Goal: Find specific fact: Find specific fact

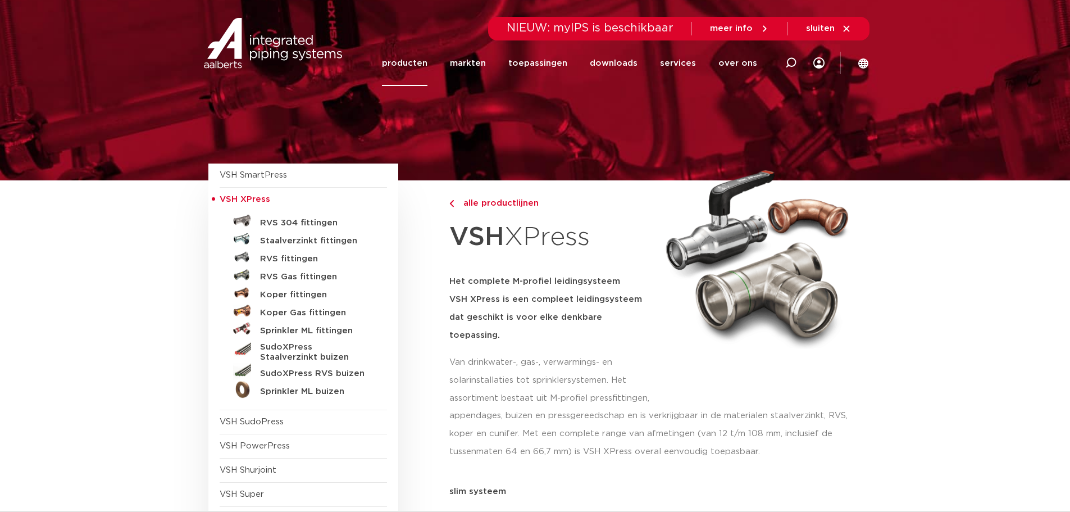
click at [798, 63] on div at bounding box center [791, 63] width 45 height 46
paste input "123460519"
type input "123460519"
click button "Zoeken" at bounding box center [0, 0] width 0 height 0
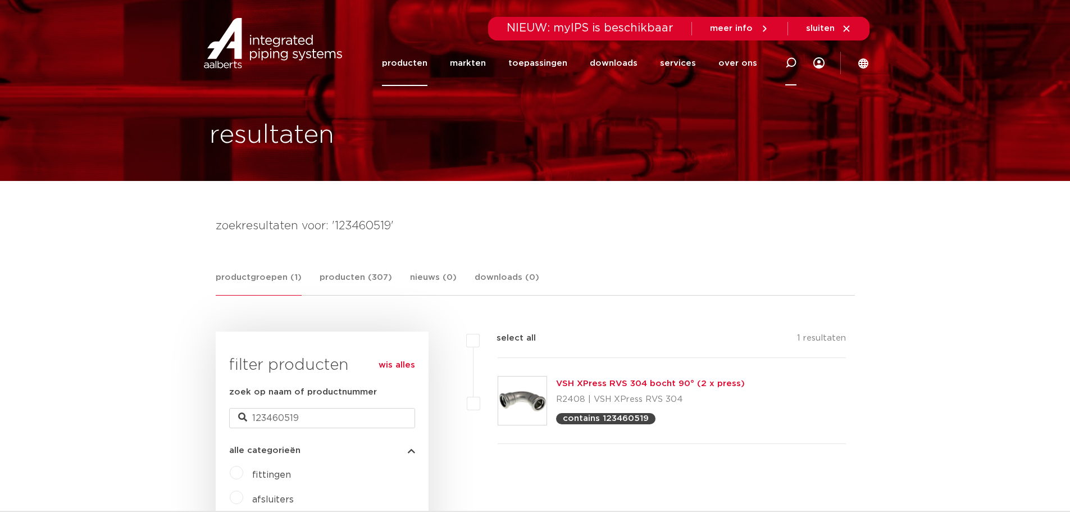
click at [794, 62] on icon at bounding box center [790, 62] width 11 height 11
paste input "123460553"
type input "123460553"
click button "Zoeken" at bounding box center [0, 0] width 0 height 0
click at [602, 388] on link "VSH XPress RVS 304 bocht 45° (2 x press)" at bounding box center [650, 383] width 188 height 8
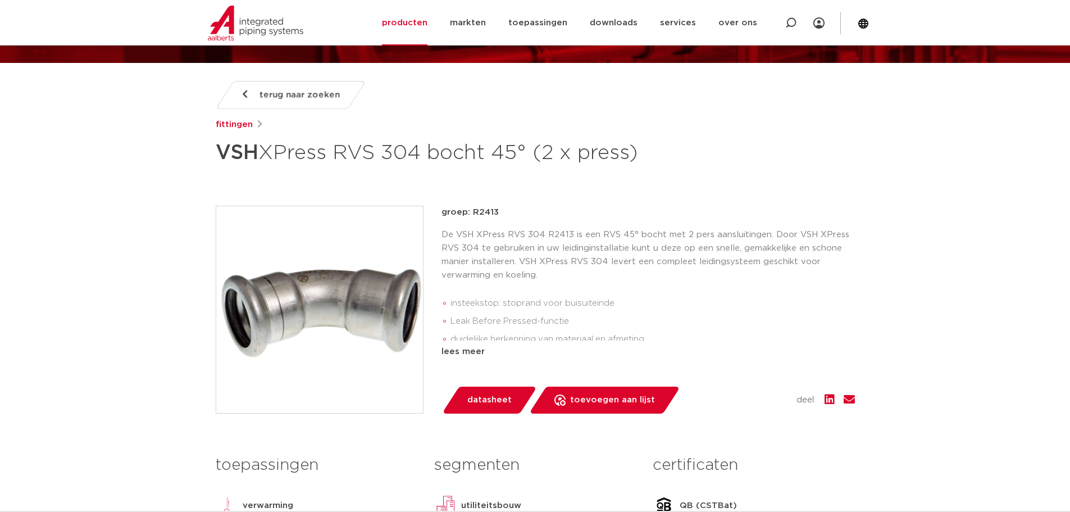
scroll to position [112, 0]
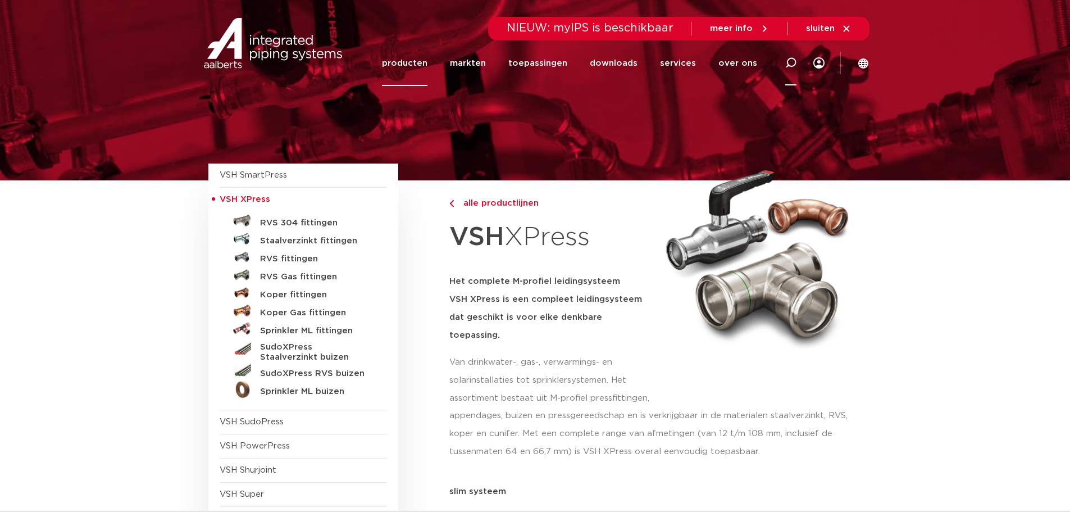
click at [789, 62] on icon at bounding box center [790, 62] width 11 height 11
type input "123458369"
click button "Zoeken" at bounding box center [0, 0] width 0 height 0
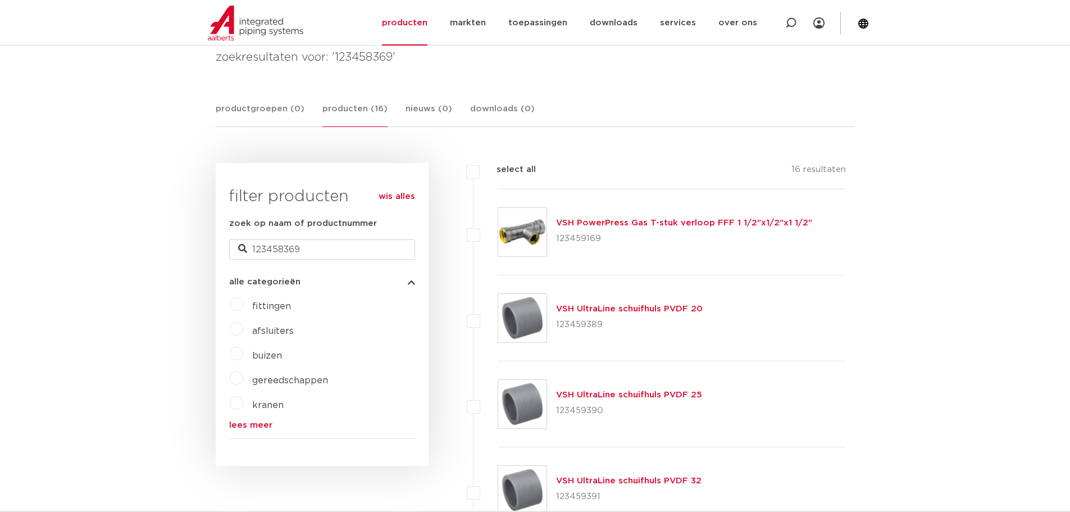
scroll to position [112, 0]
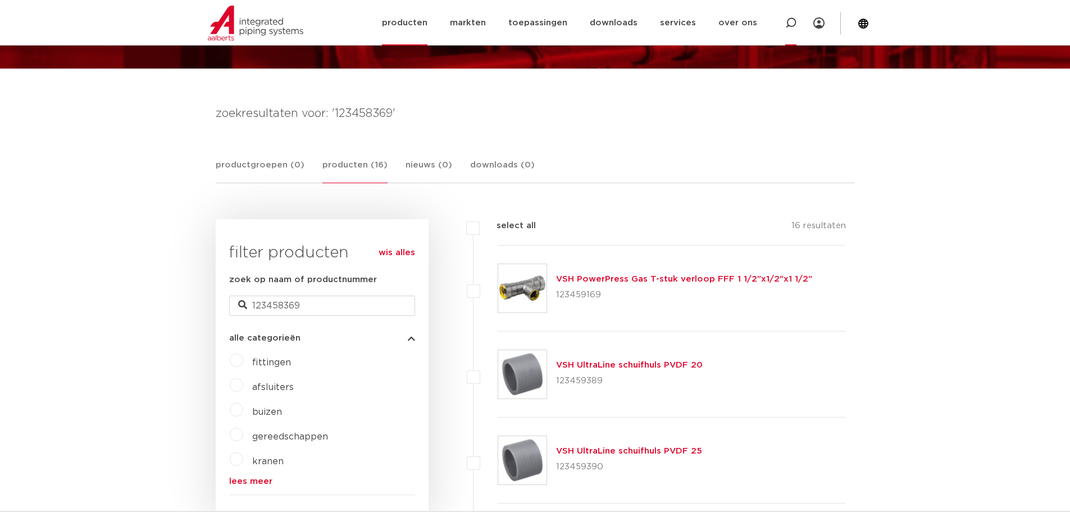
click at [783, 24] on div at bounding box center [791, 23] width 45 height 46
type input "123458502"
click button "Zoeken" at bounding box center [0, 0] width 0 height 0
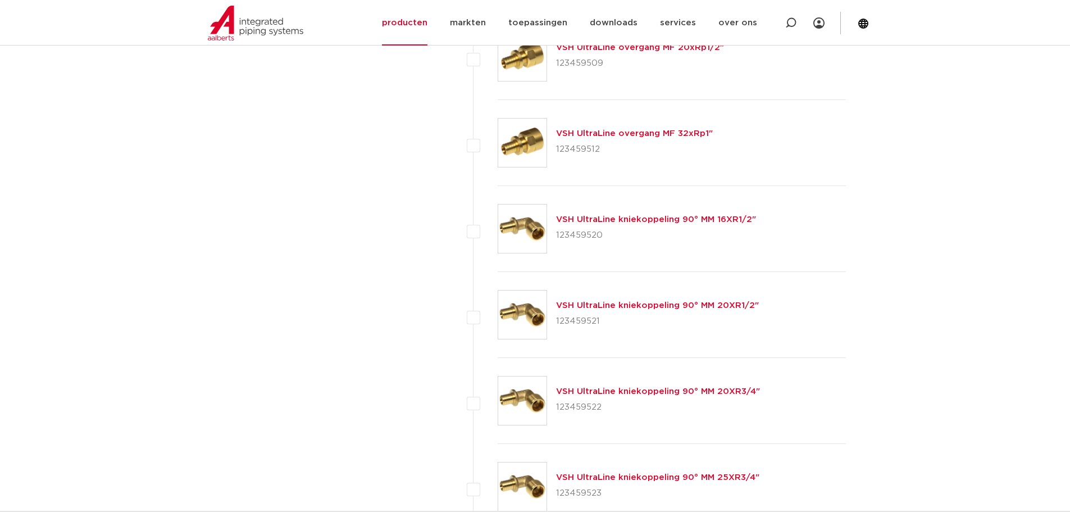
scroll to position [1461, 0]
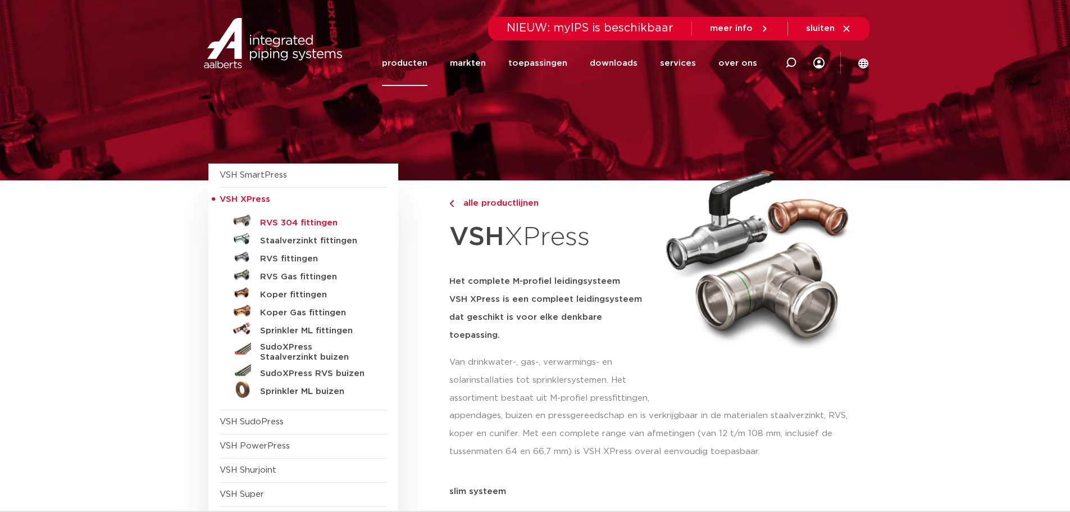
click at [278, 224] on h5 "RVS 304 fittingen" at bounding box center [315, 223] width 111 height 10
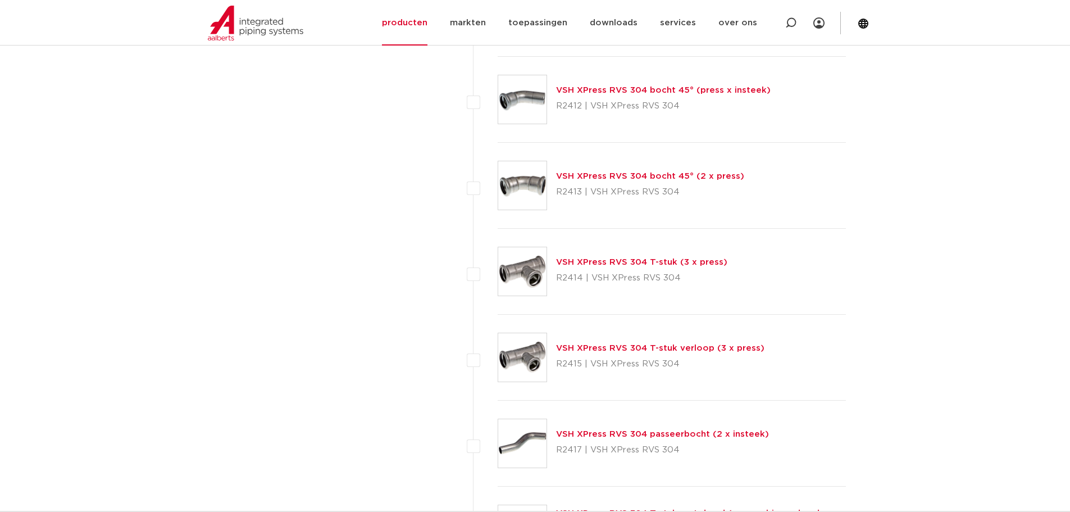
scroll to position [955, 0]
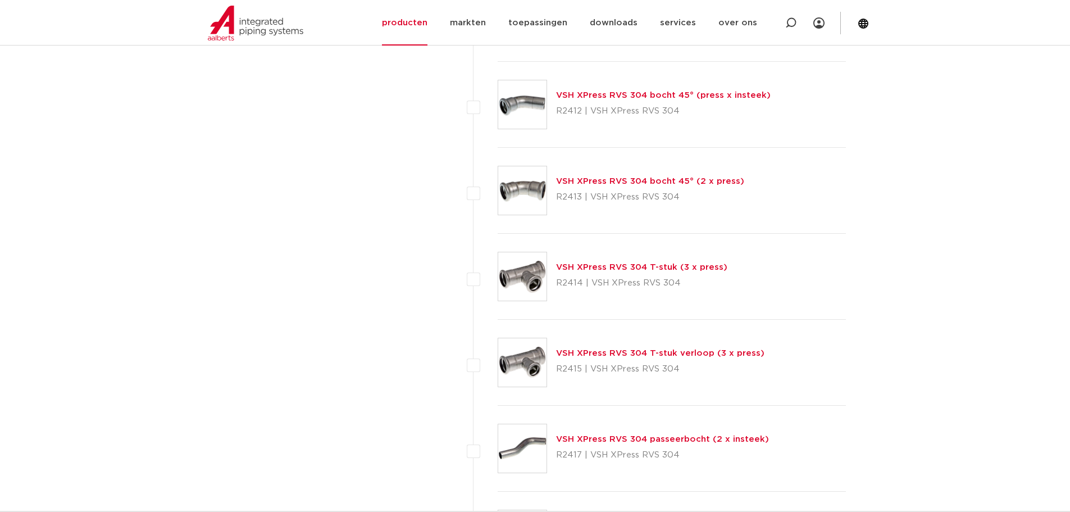
click at [620, 352] on link "VSH XPress RVS 304 T-stuk verloop (3 x press)" at bounding box center [660, 353] width 208 height 8
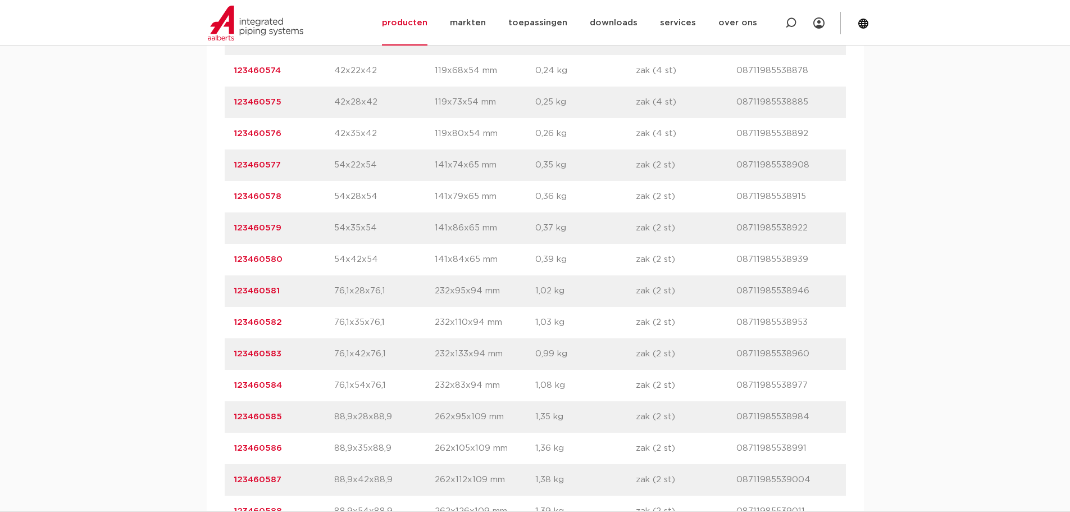
scroll to position [1067, 0]
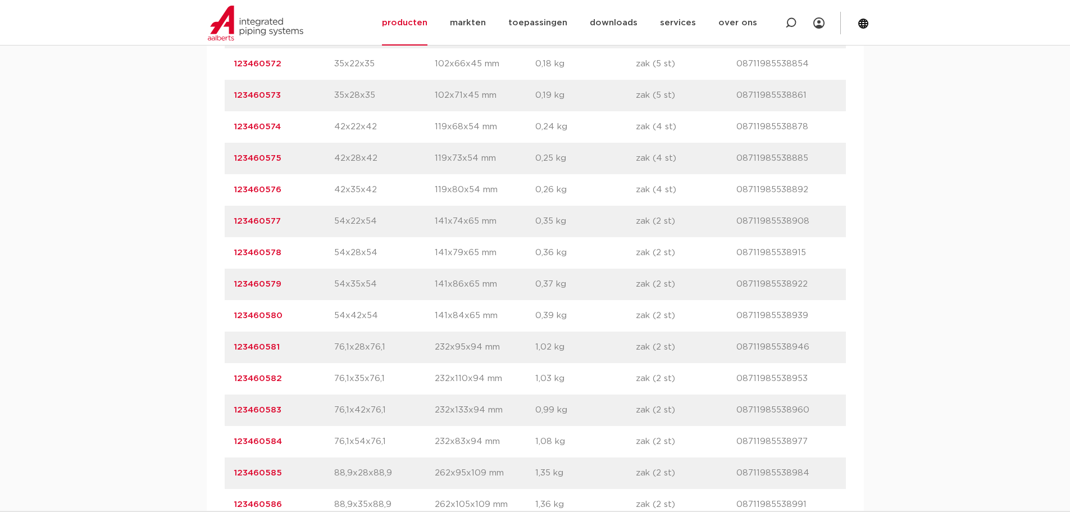
drag, startPoint x: 295, startPoint y: 129, endPoint x: 235, endPoint y: 137, distance: 60.1
click at [235, 137] on div "artikelnummer 123460574 afmeting 42x22x42 [GEOGRAPHIC_DATA] 119x68x54 mm gewich…" at bounding box center [535, 126] width 621 height 31
copy link "123460574"
